Goal: Entertainment & Leisure: Consume media (video, audio)

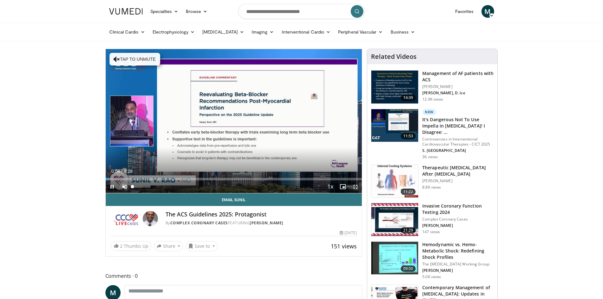
click at [121, 187] on span "Video Player" at bounding box center [124, 186] width 13 height 13
click at [356, 187] on span "Video Player" at bounding box center [355, 186] width 13 height 13
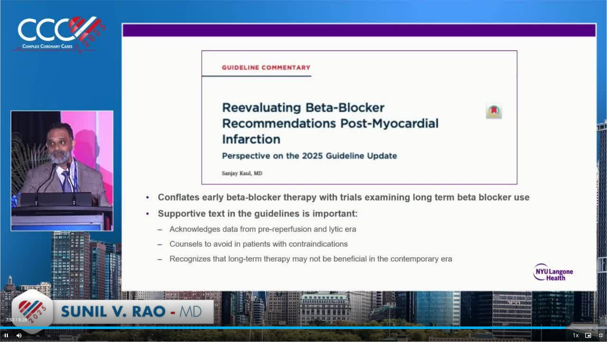
click at [602, 299] on span "Video Player" at bounding box center [601, 335] width 13 height 13
